Goal: Transaction & Acquisition: Purchase product/service

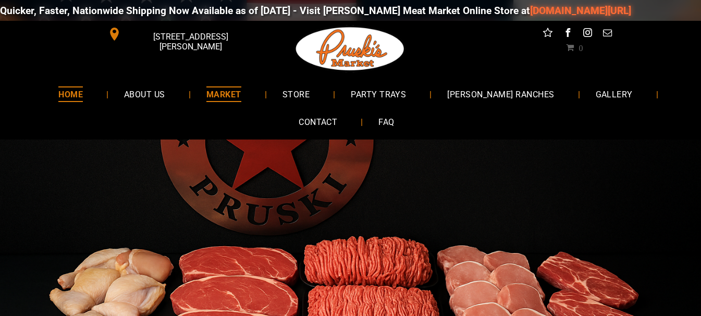
click at [230, 96] on span "MARKET" at bounding box center [223, 93] width 35 height 15
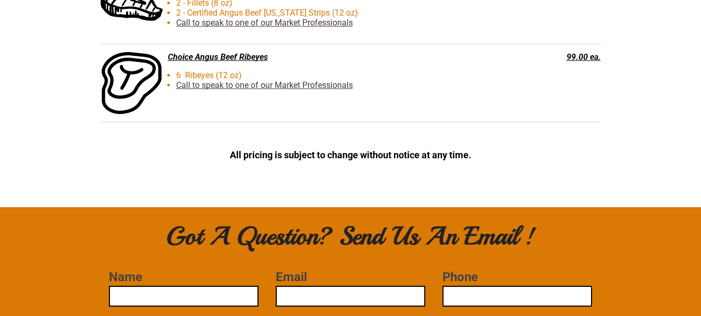
scroll to position [2813, 0]
